Goal: Task Accomplishment & Management: Manage account settings

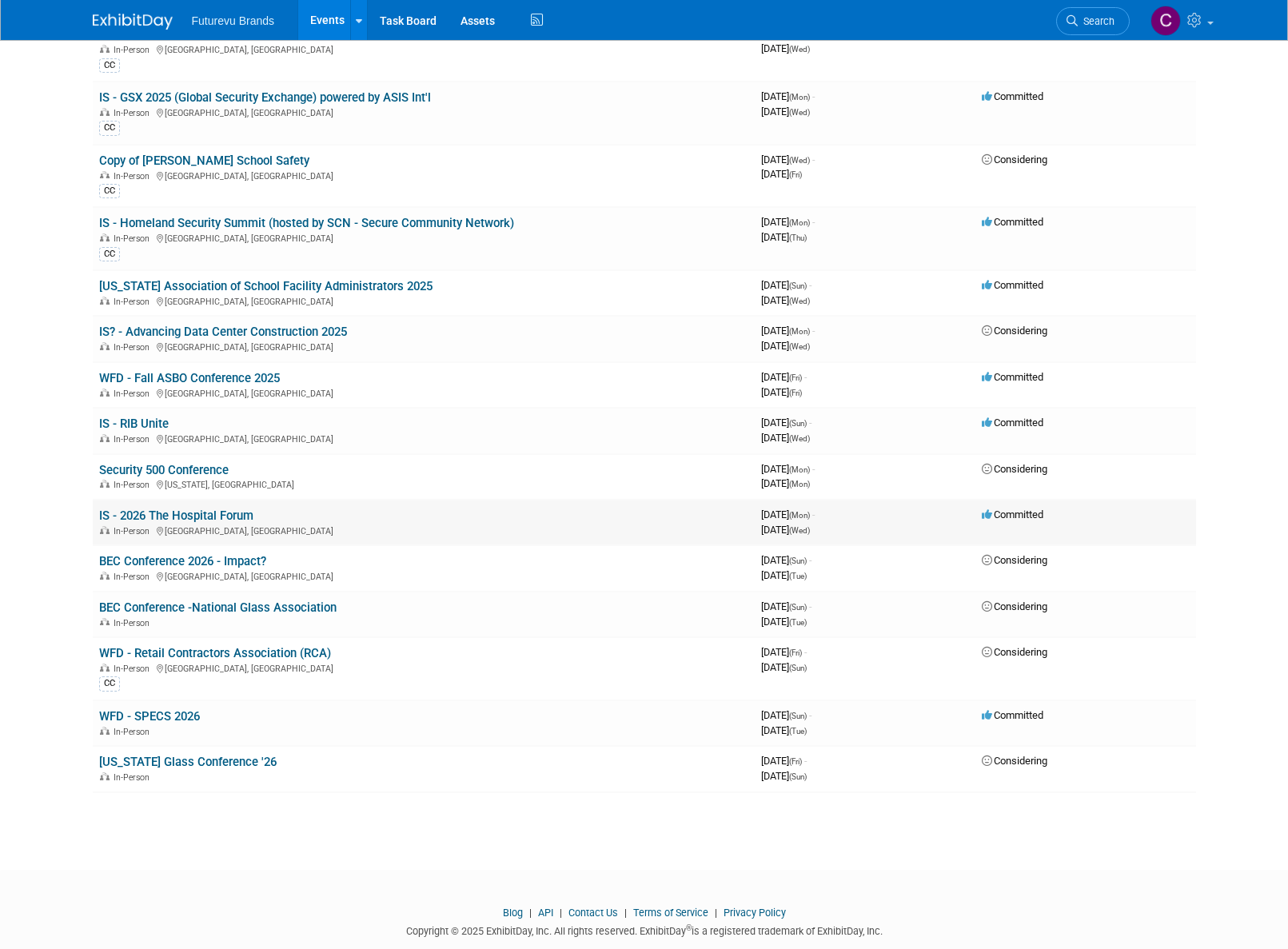
scroll to position [154, 0]
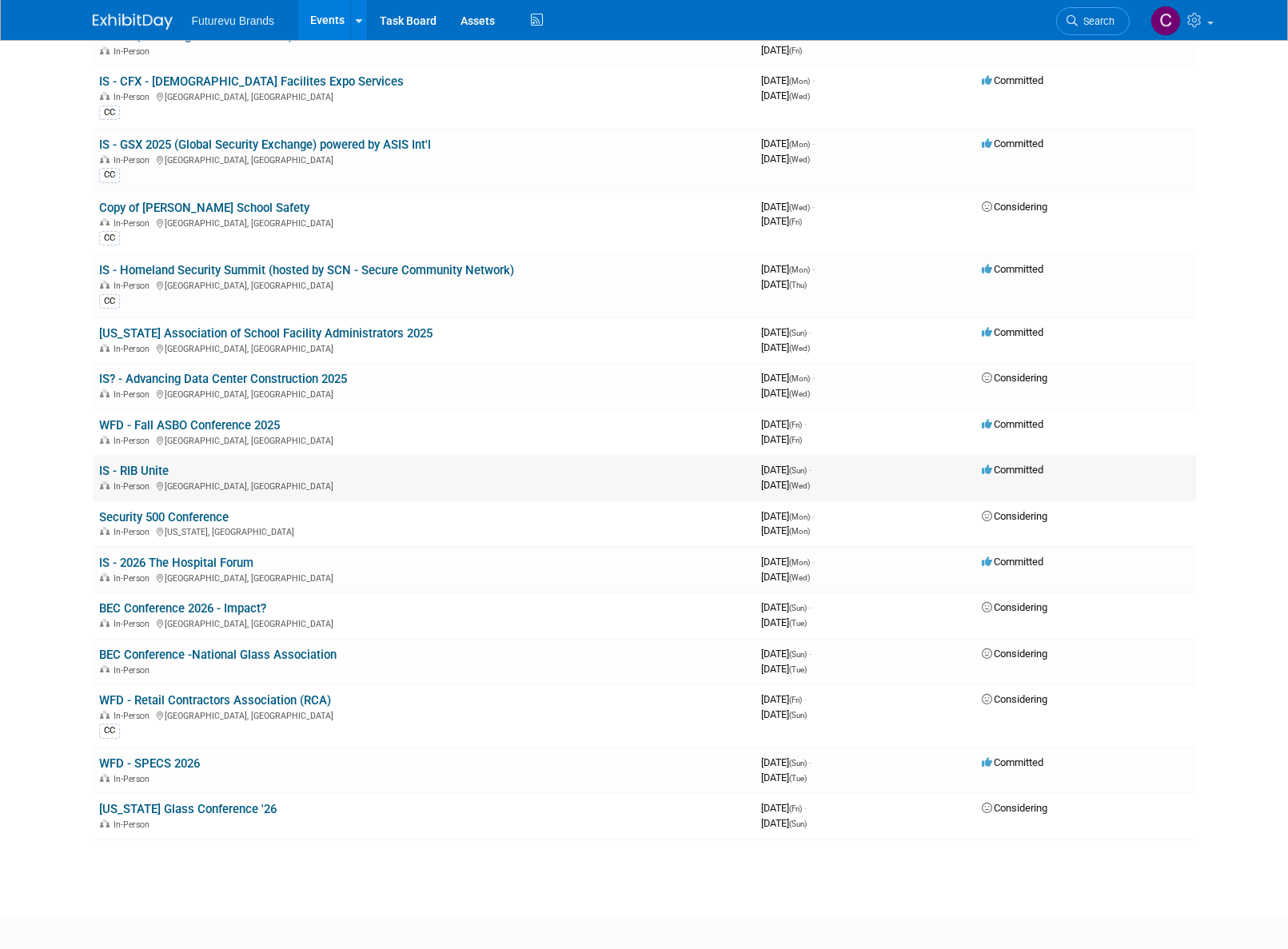
click at [132, 473] on link "IS - RIB Unite" at bounding box center [133, 470] width 69 height 14
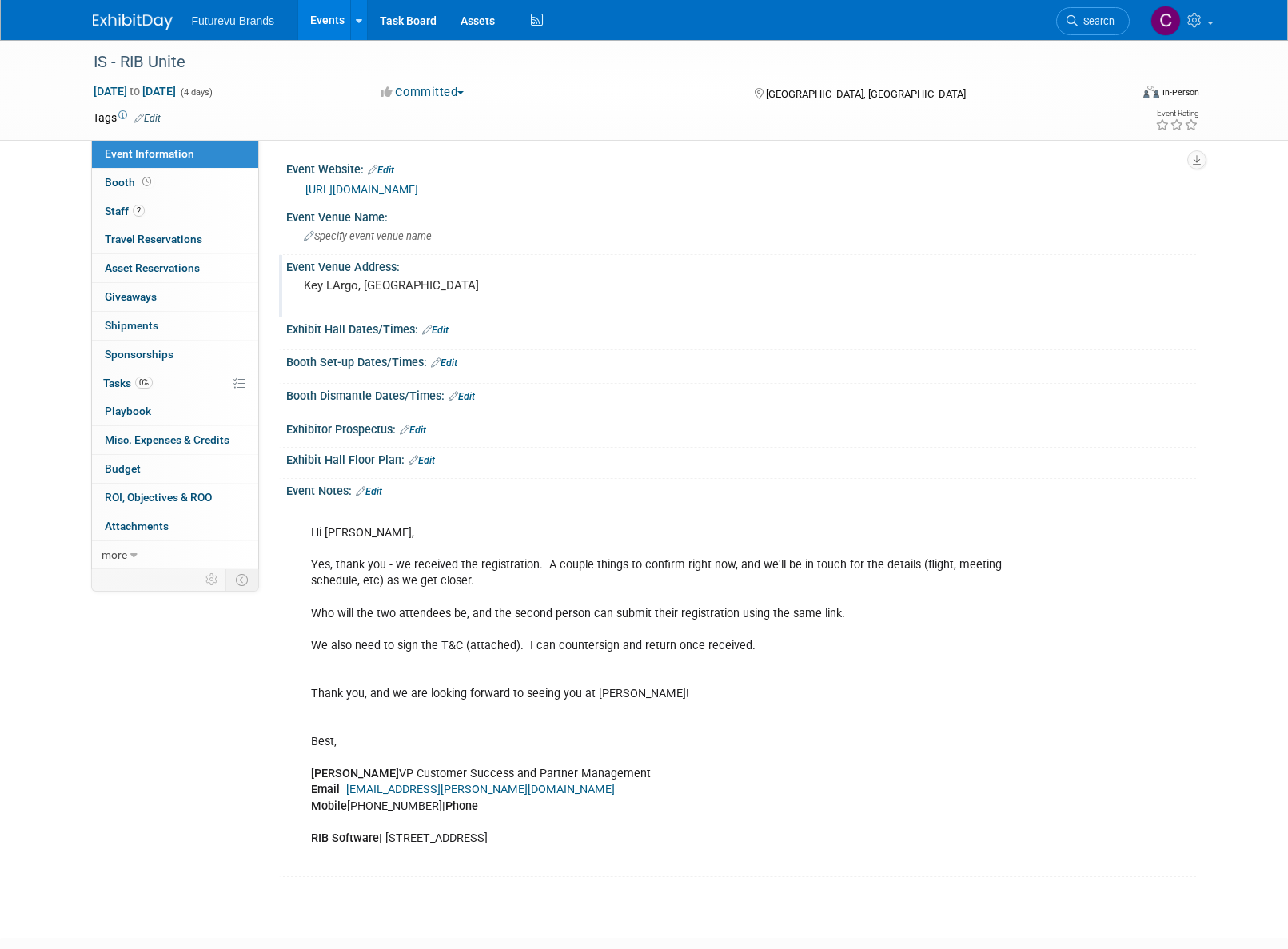
click at [336, 285] on pre "Key LArgo, [GEOGRAPHIC_DATA]" at bounding box center [476, 285] width 344 height 14
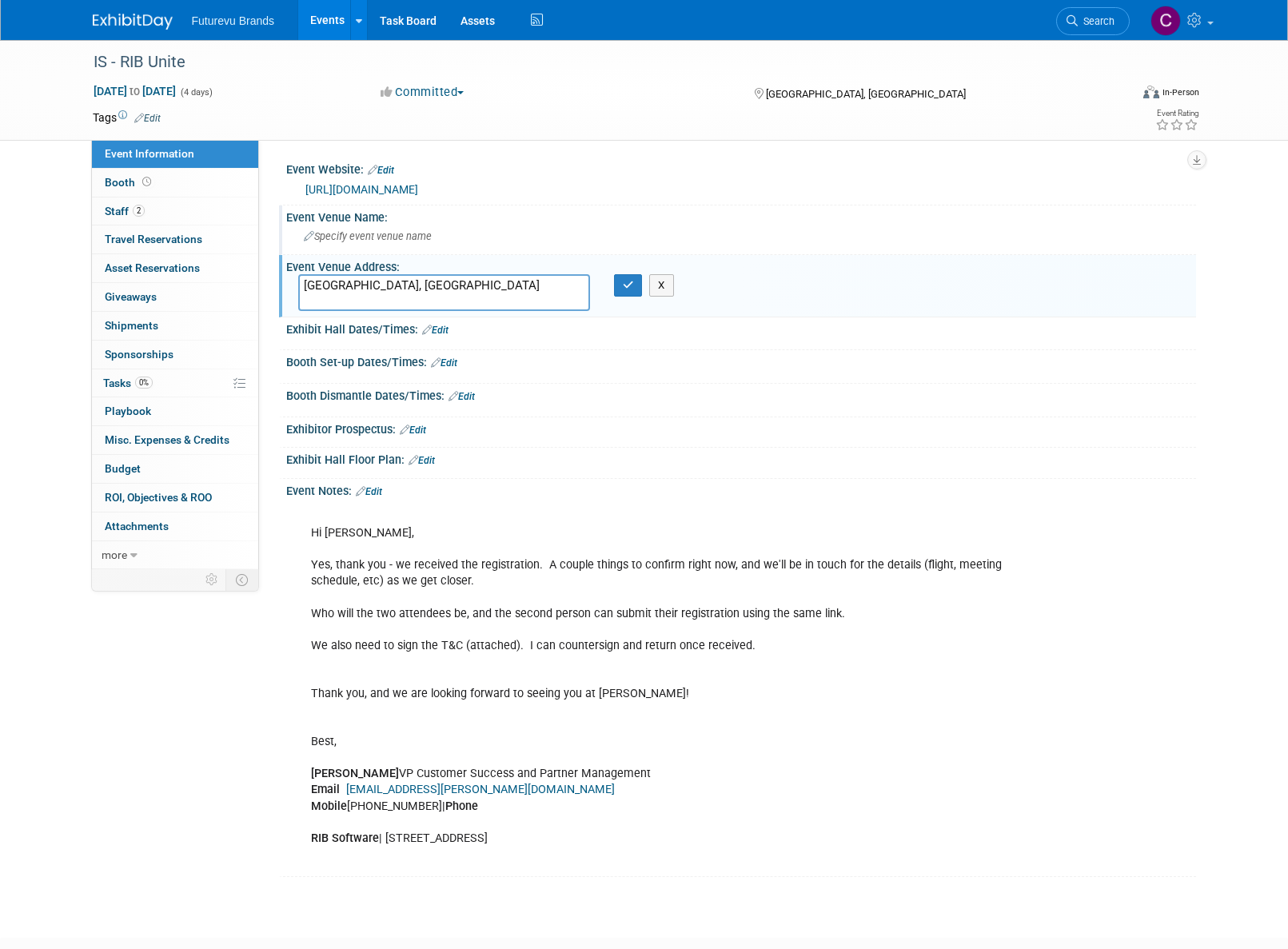
type textarea "[GEOGRAPHIC_DATA], [GEOGRAPHIC_DATA]"
click at [368, 241] on span "Specify event venue name" at bounding box center [368, 236] width 128 height 12
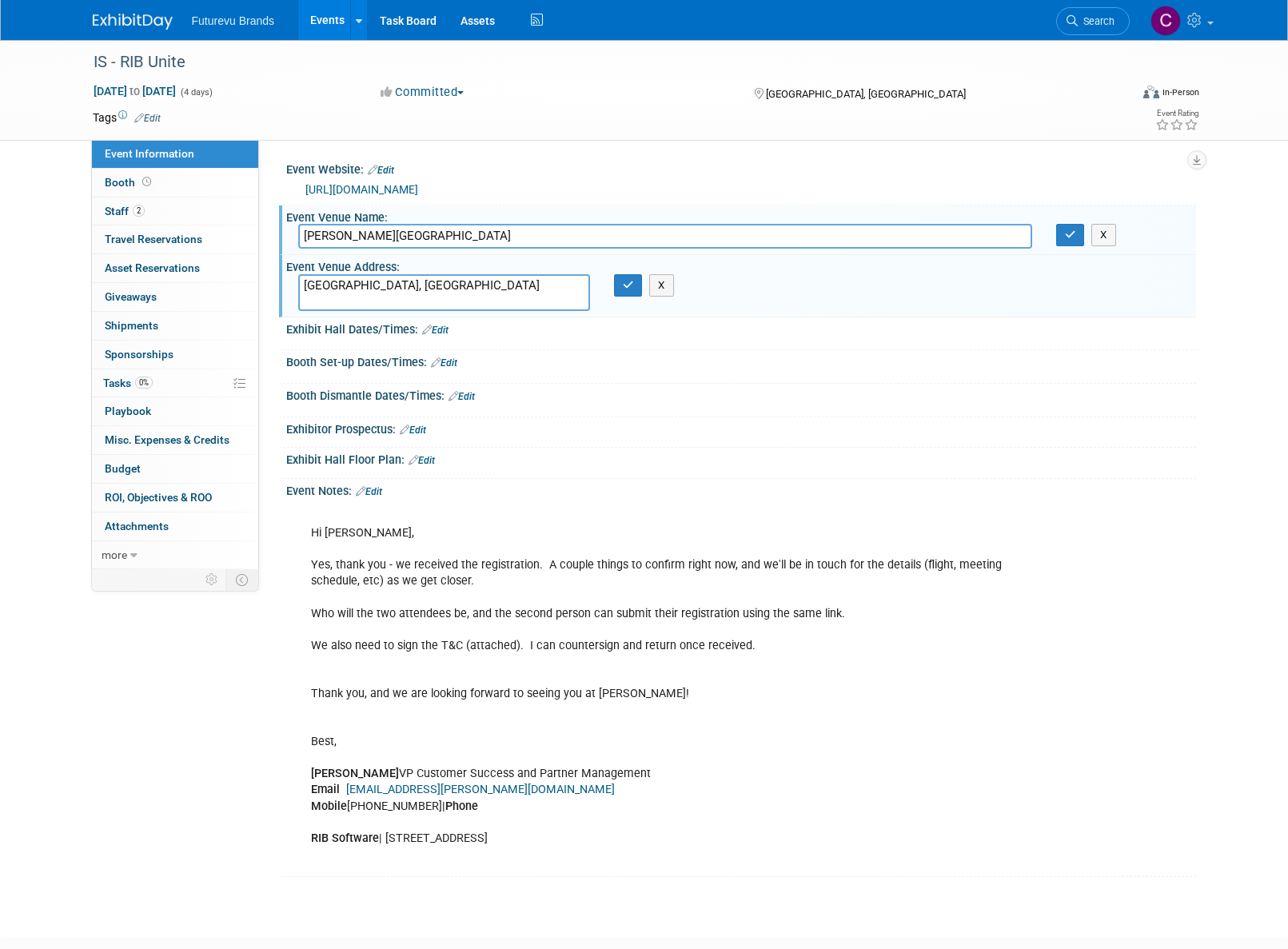
type input "Baker's Cay Resort"
click at [586, 437] on div at bounding box center [741, 439] width 910 height 7
click at [378, 488] on link "Edit" at bounding box center [369, 491] width 26 height 12
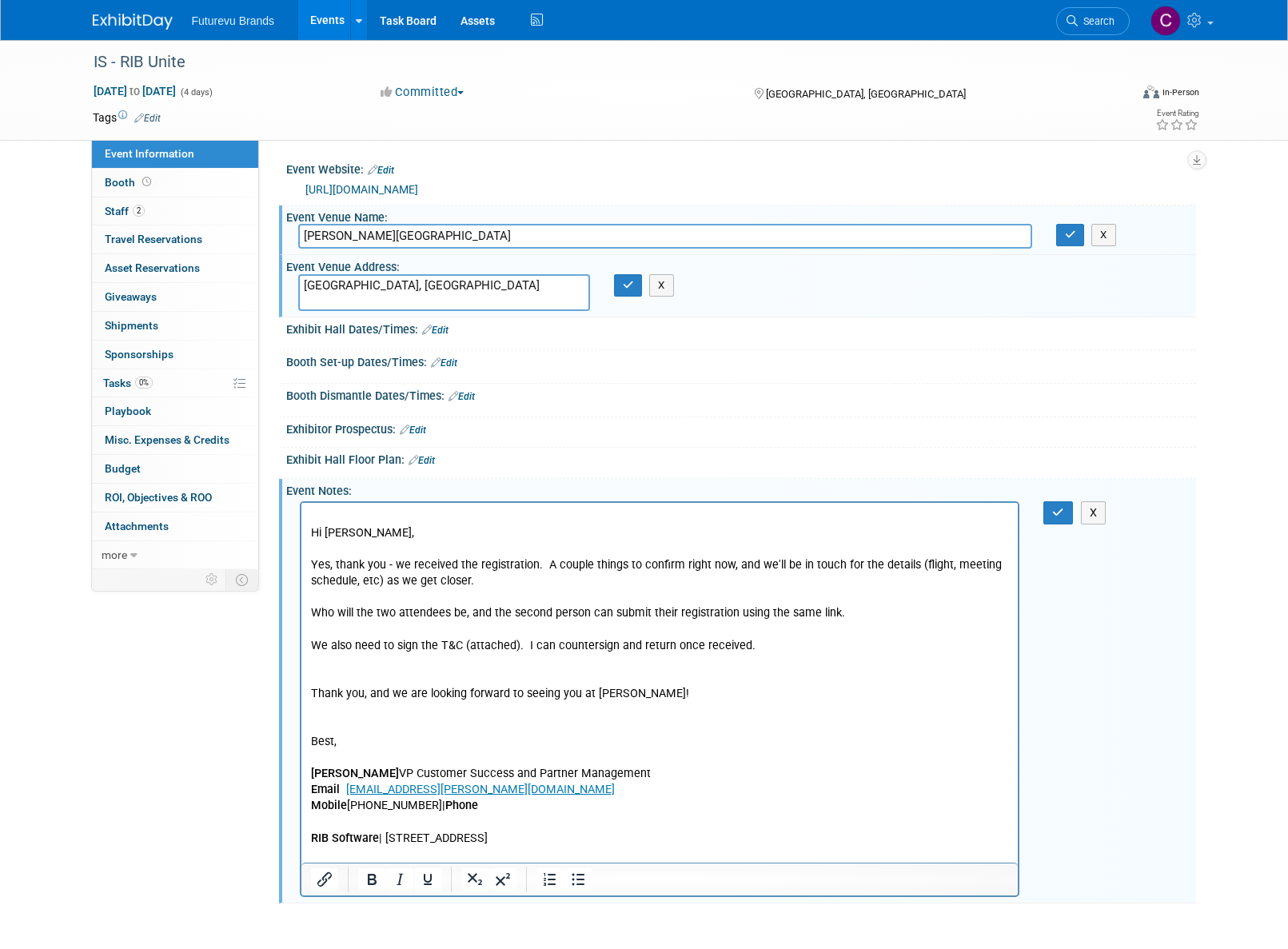
click at [314, 513] on p "Hi Cheryl, Yes, thank you - we received the registration. A couple things to co…" at bounding box center [659, 686] width 699 height 353
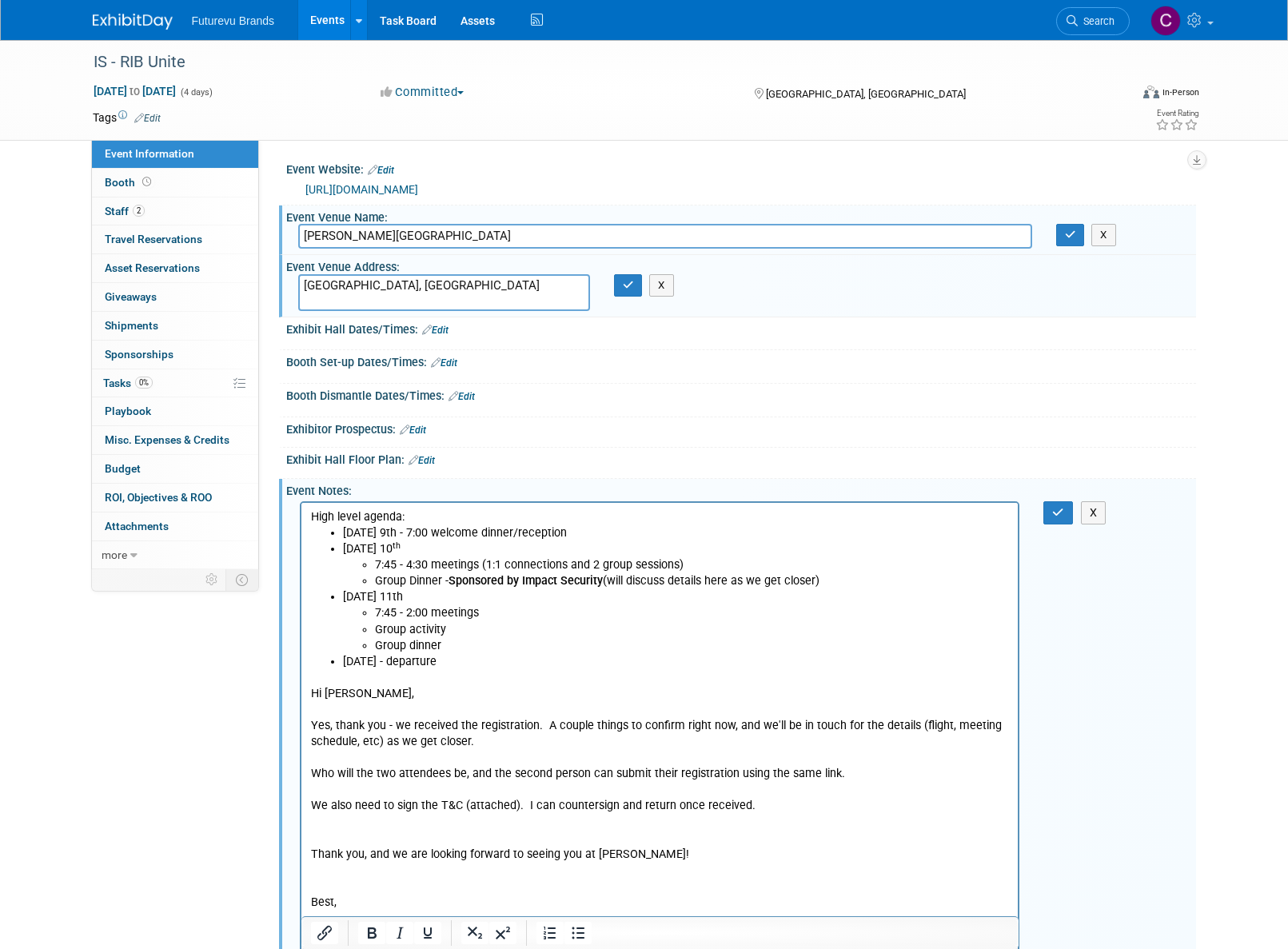
click at [309, 695] on body "High level agenda: Sunday 9th - 7:00 welcome dinner/reception Monday 10 th 7:45…" at bounding box center [659, 767] width 701 height 514
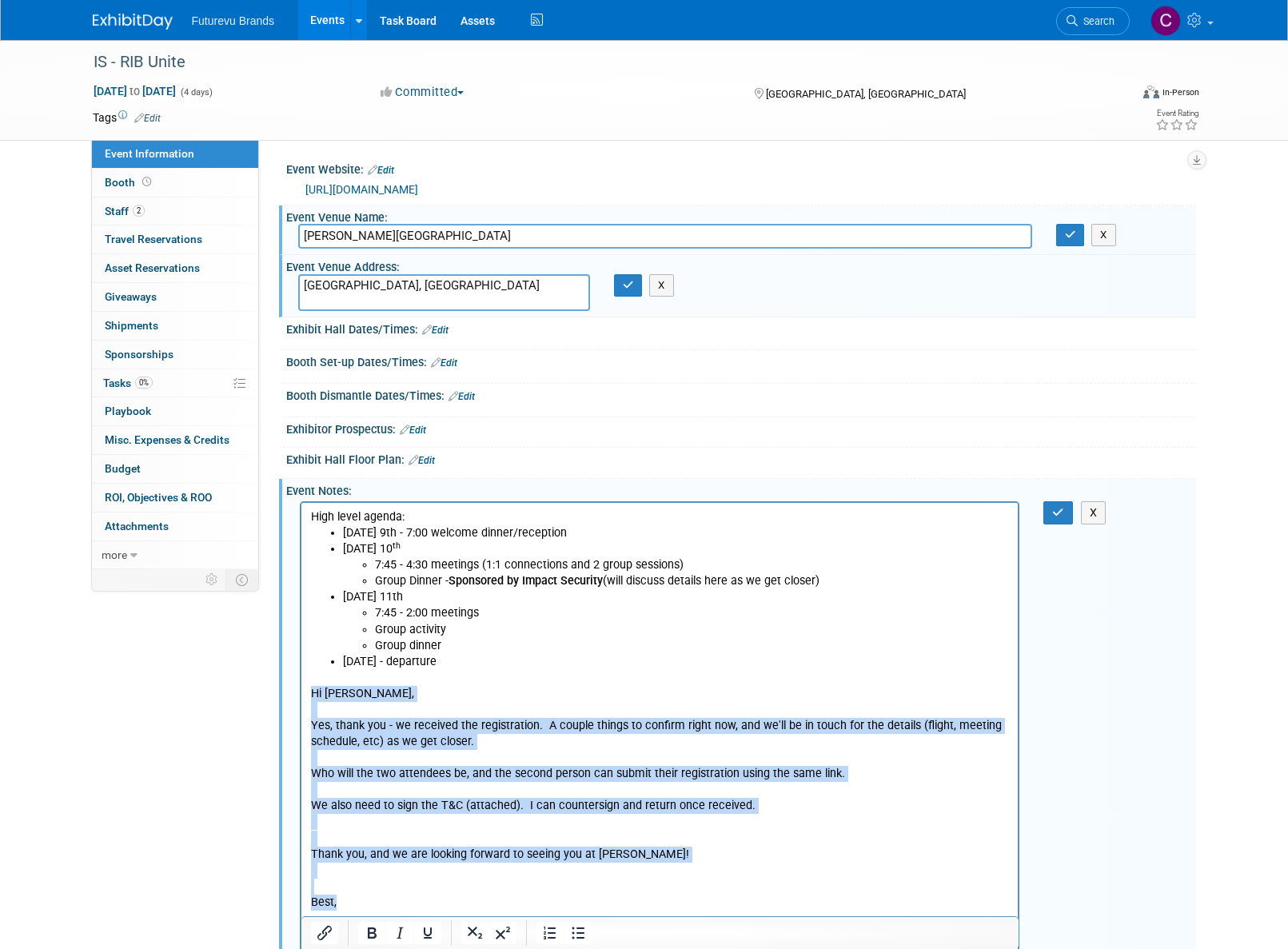
drag, startPoint x: 309, startPoint y: 695, endPoint x: 707, endPoint y: 902, distance: 448.6
click at [707, 902] on body "High level agenda: Sunday 9th - 7:00 welcome dinner/reception Monday 10 th 7:45…" at bounding box center [659, 767] width 701 height 514
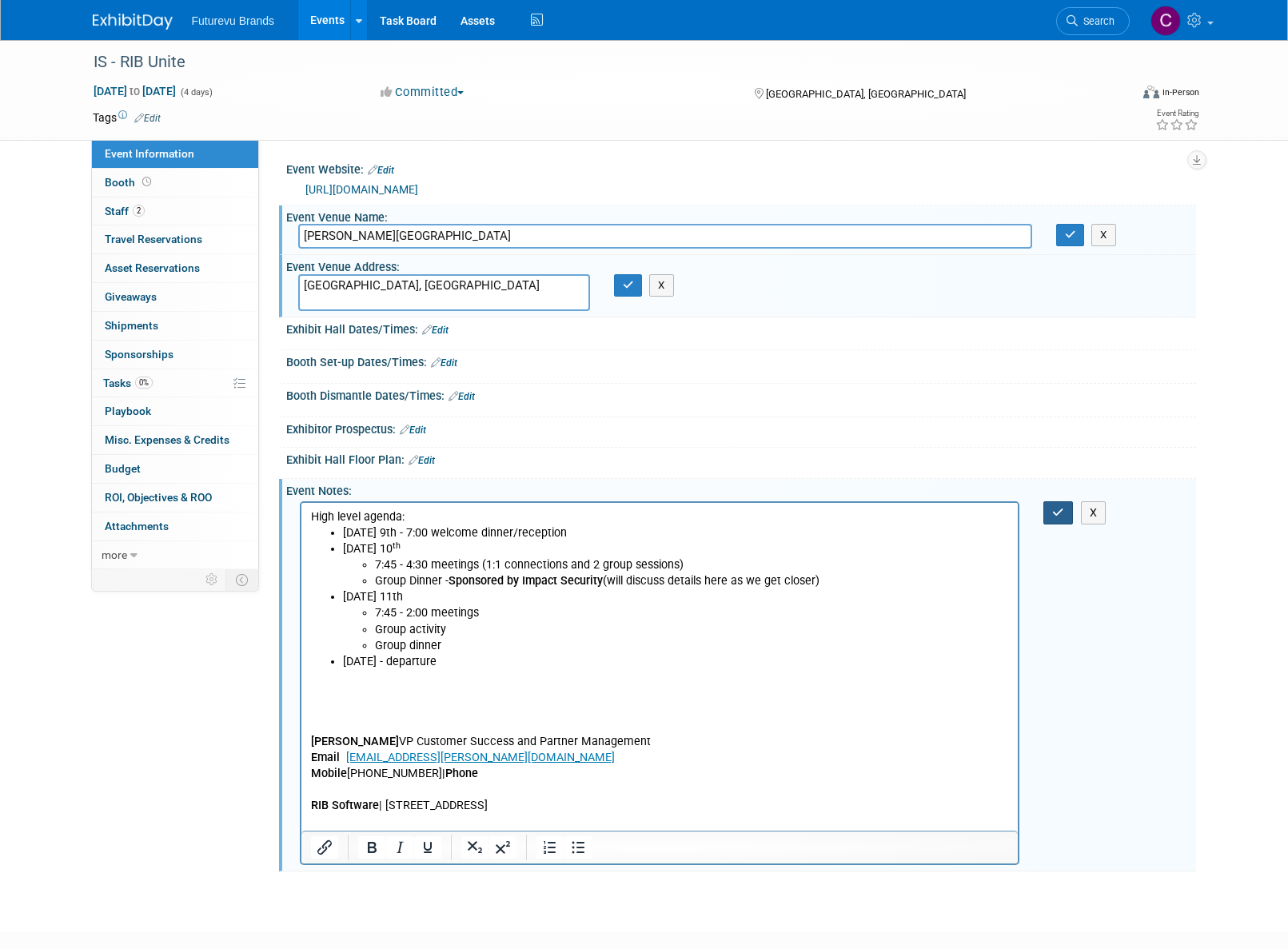
click at [1062, 510] on icon "button" at bounding box center [1058, 512] width 12 height 12
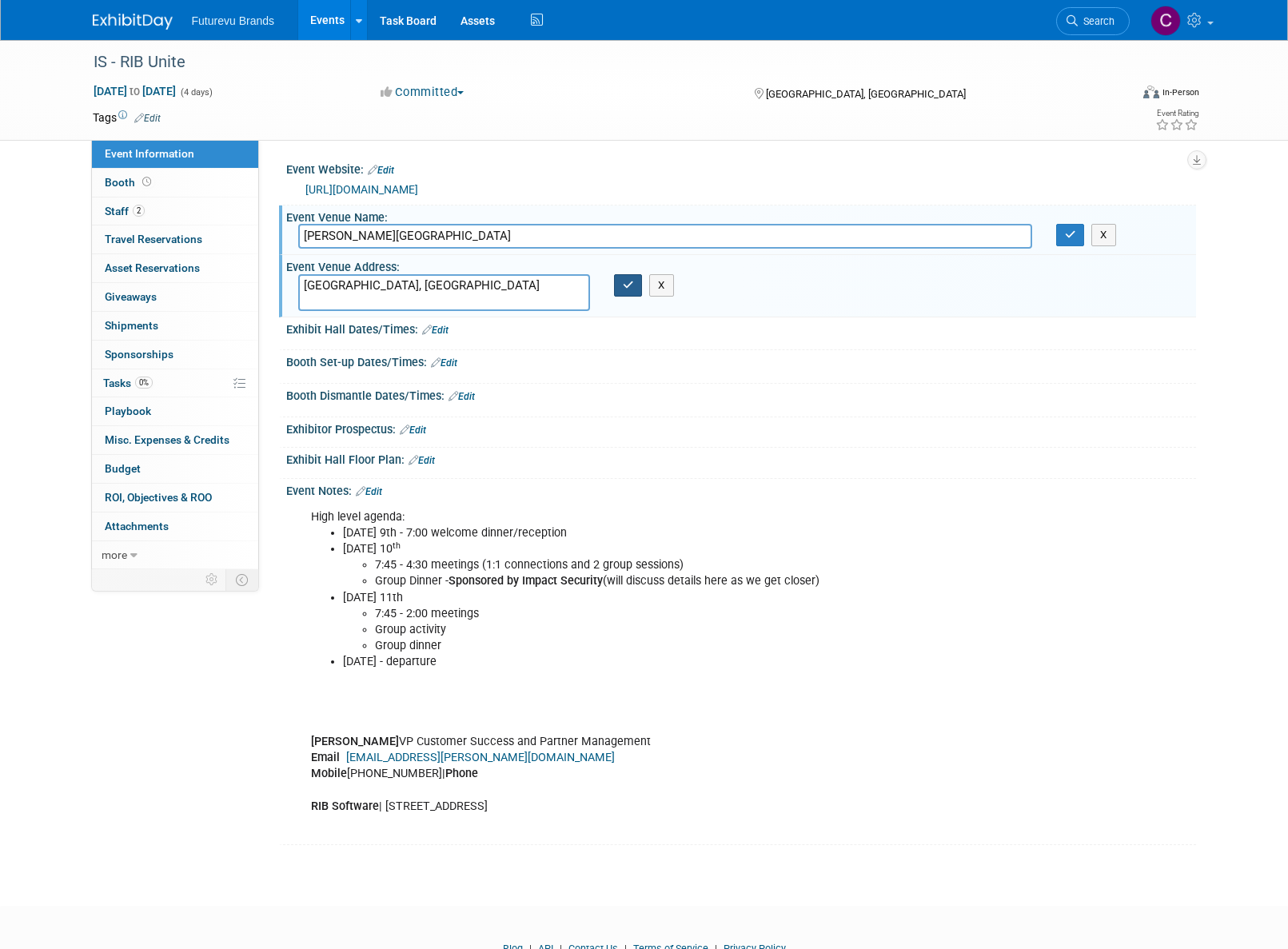
click at [625, 281] on icon "button" at bounding box center [629, 285] width 12 height 11
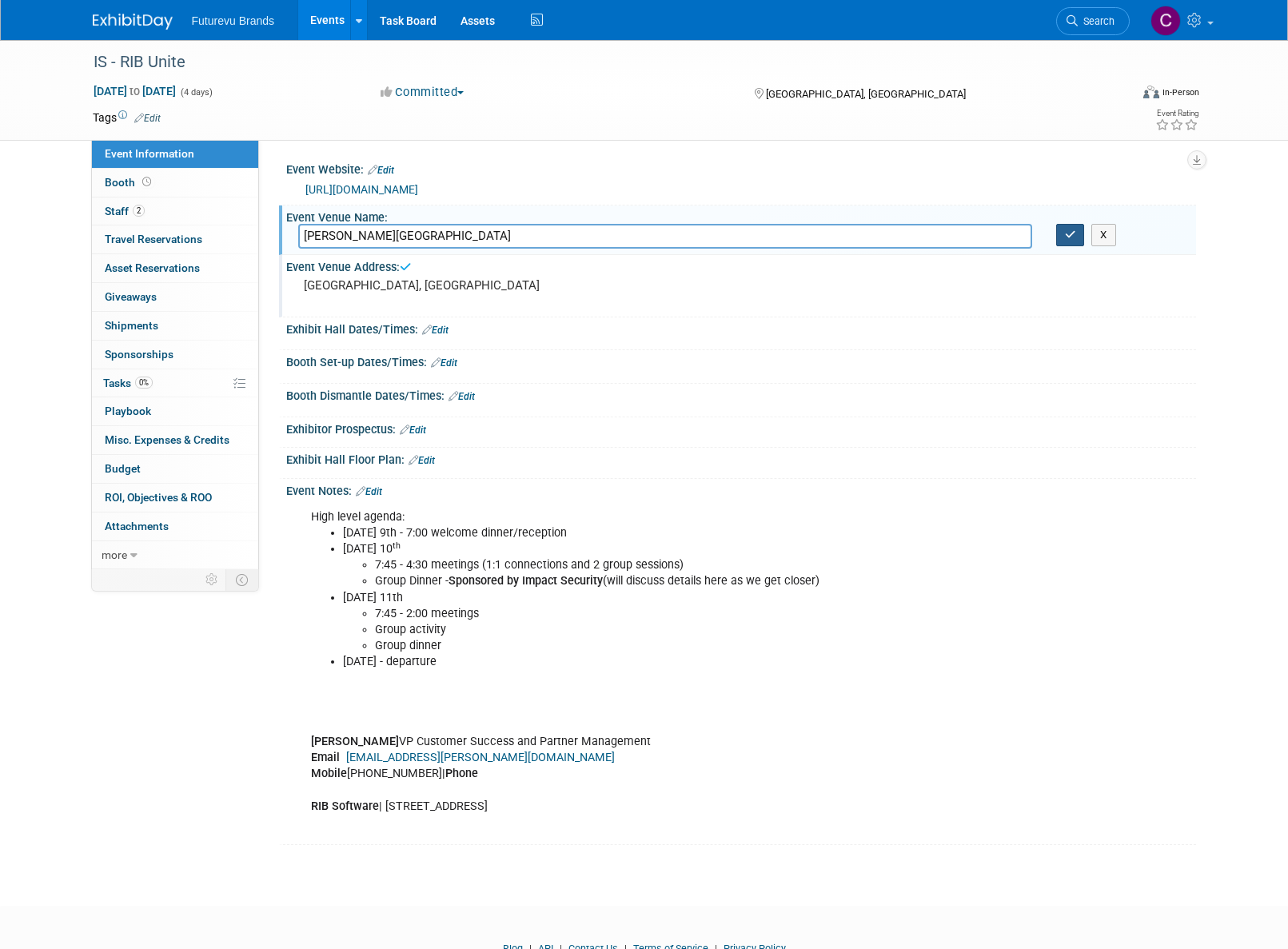
click at [1063, 236] on button "button" at bounding box center [1070, 234] width 29 height 22
